Goal: Transaction & Acquisition: Purchase product/service

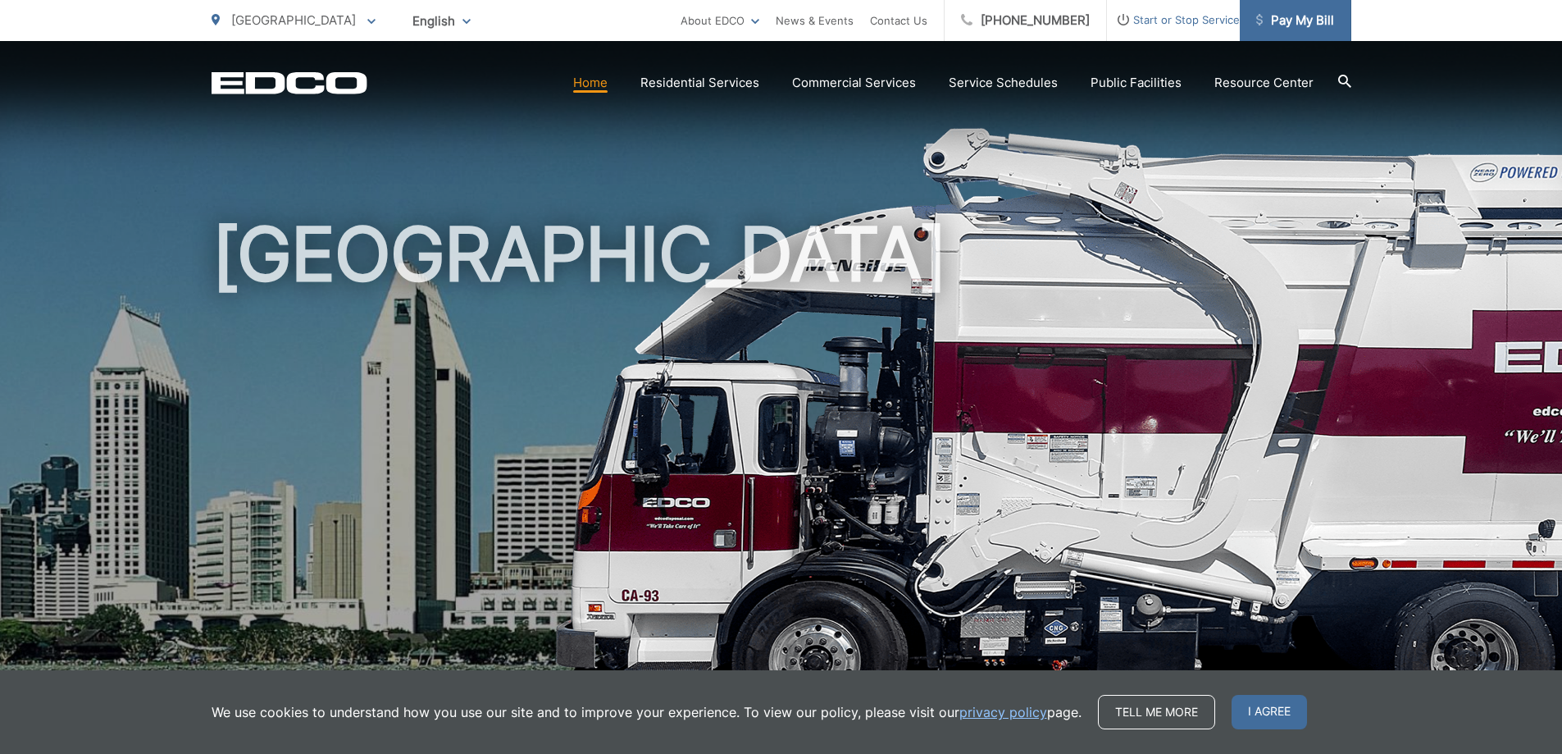
click at [1302, 18] on span "Pay My Bill" at bounding box center [1295, 21] width 78 height 20
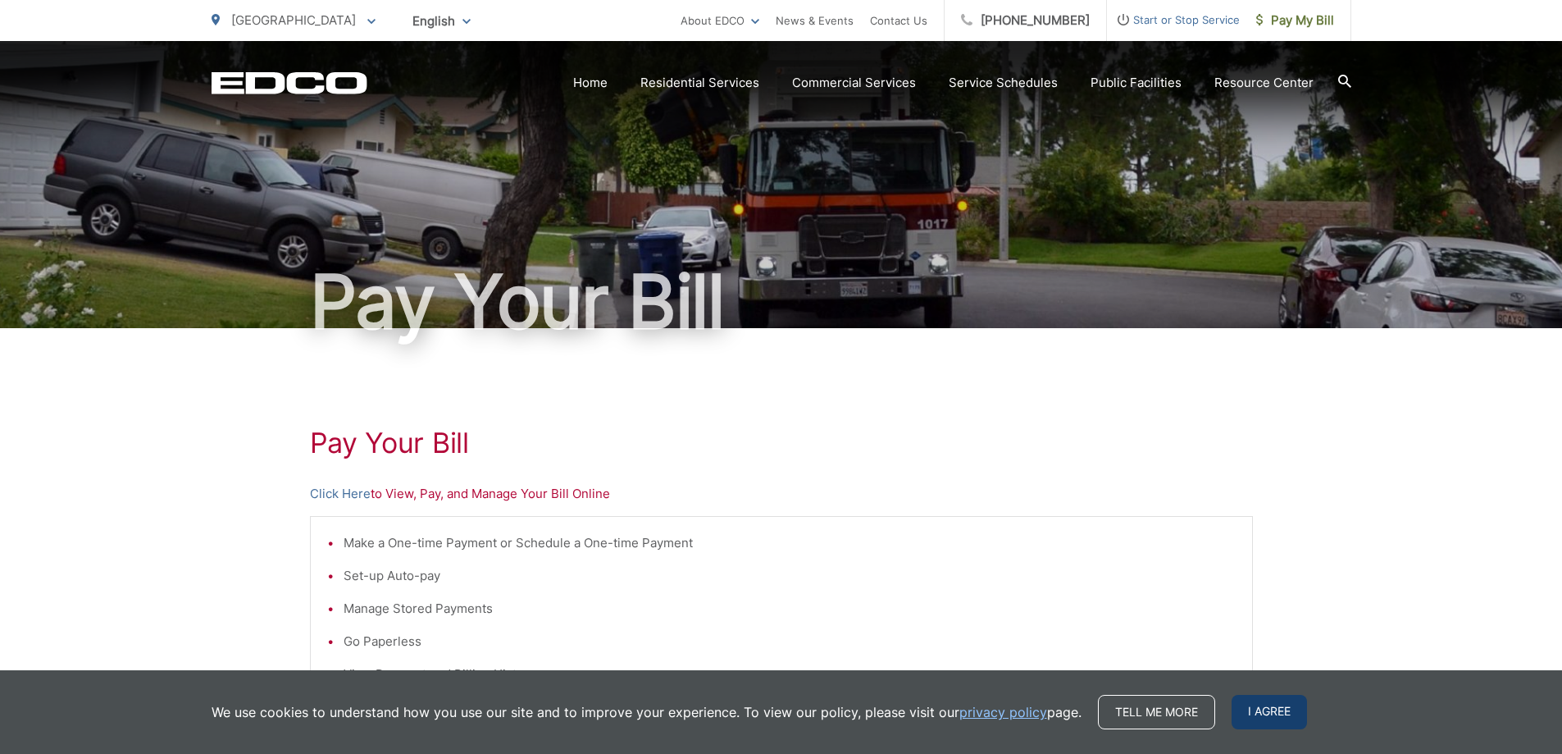
click at [1259, 703] on span "I agree" at bounding box center [1269, 712] width 75 height 34
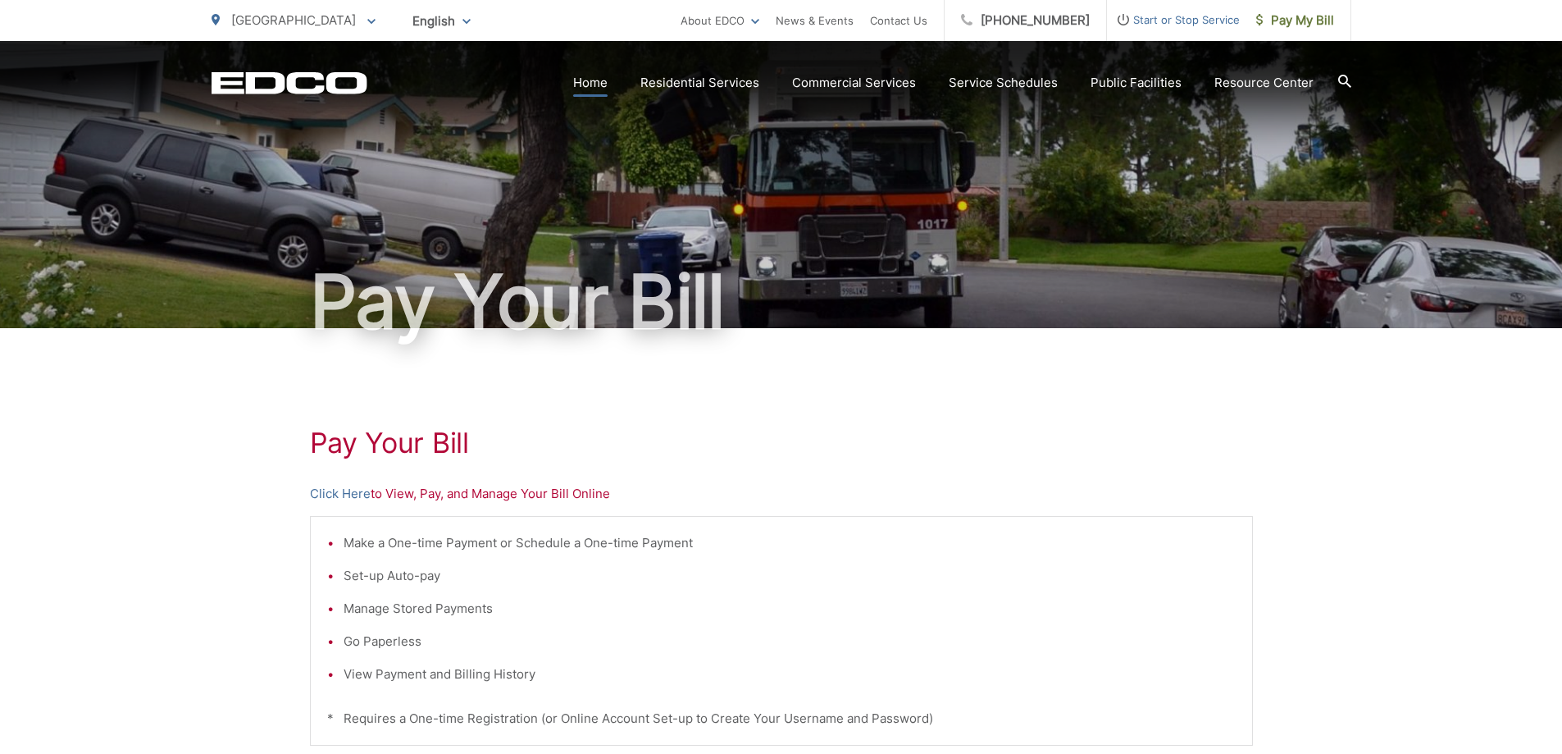
click at [603, 81] on link "Home" at bounding box center [590, 83] width 34 height 20
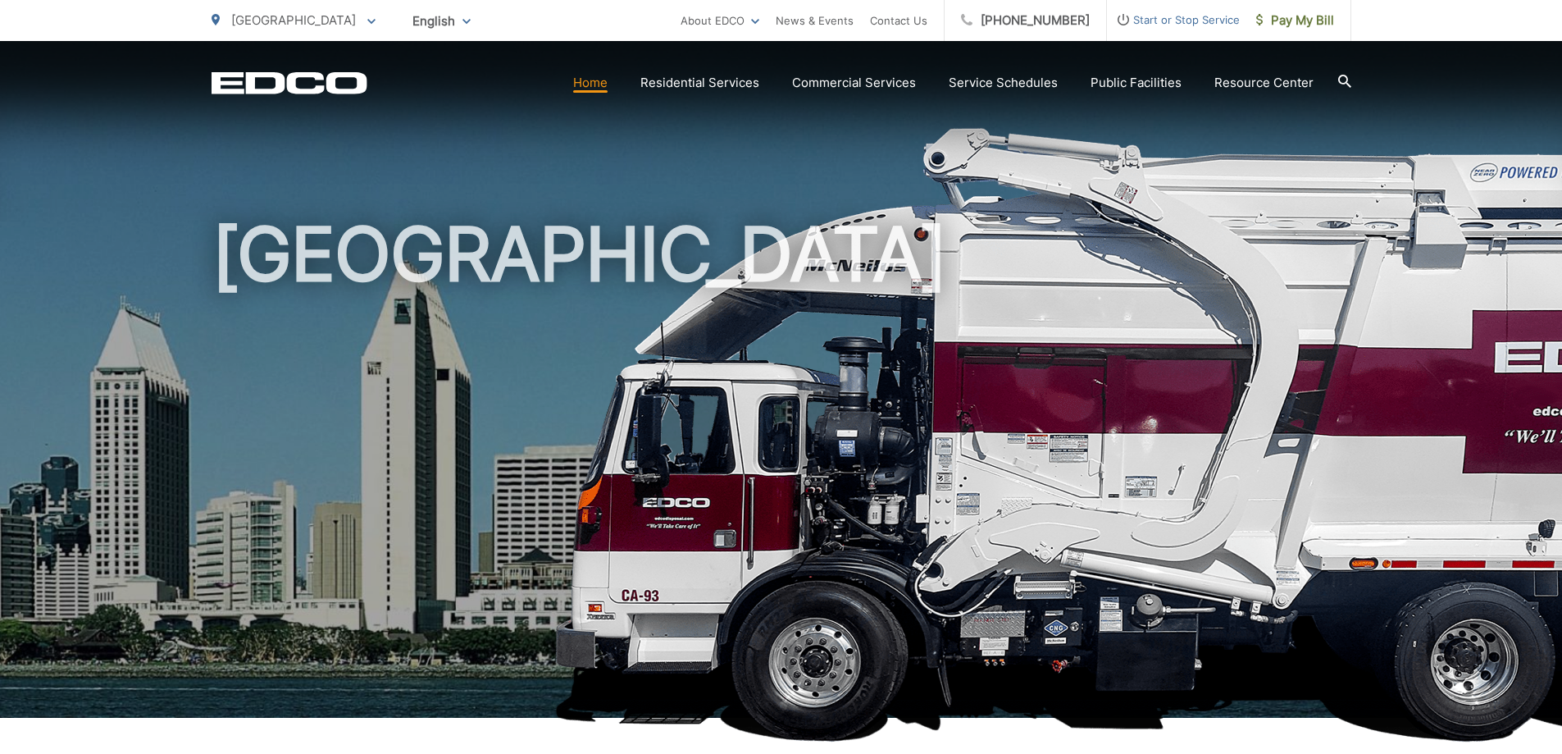
click at [298, 25] on p "[GEOGRAPHIC_DATA]" at bounding box center [294, 21] width 164 height 20
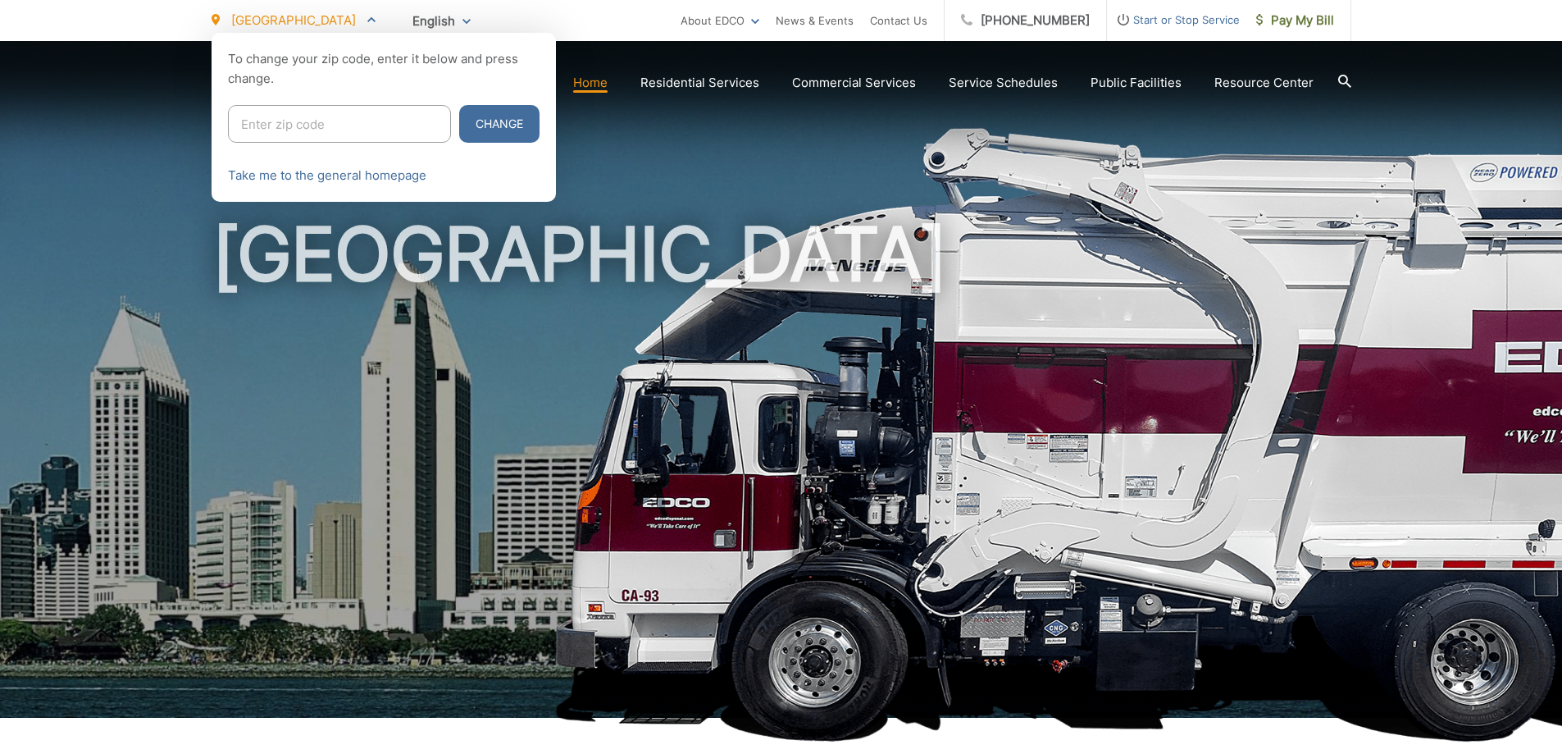
click at [298, 25] on p "[GEOGRAPHIC_DATA]" at bounding box center [294, 21] width 164 height 20
